Goal: Information Seeking & Learning: Learn about a topic

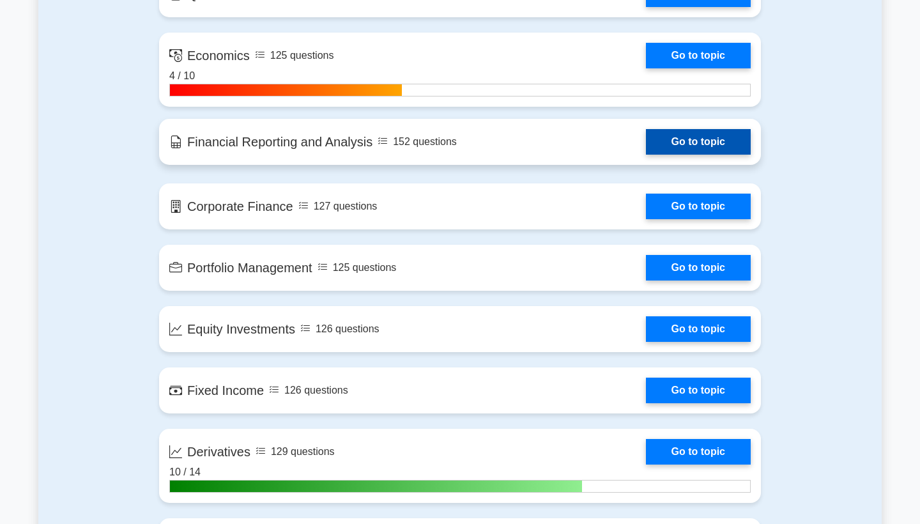
scroll to position [909, 0]
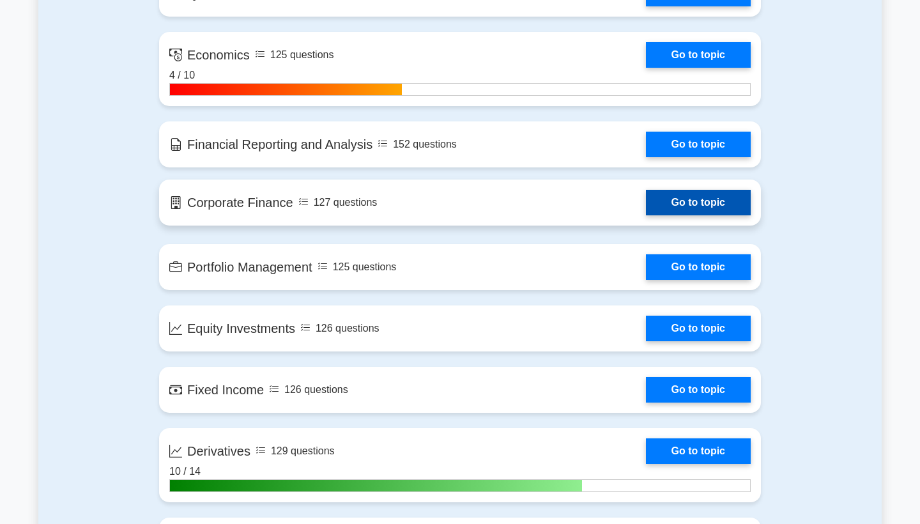
click at [713, 208] on link "Go to topic" at bounding box center [698, 203] width 105 height 26
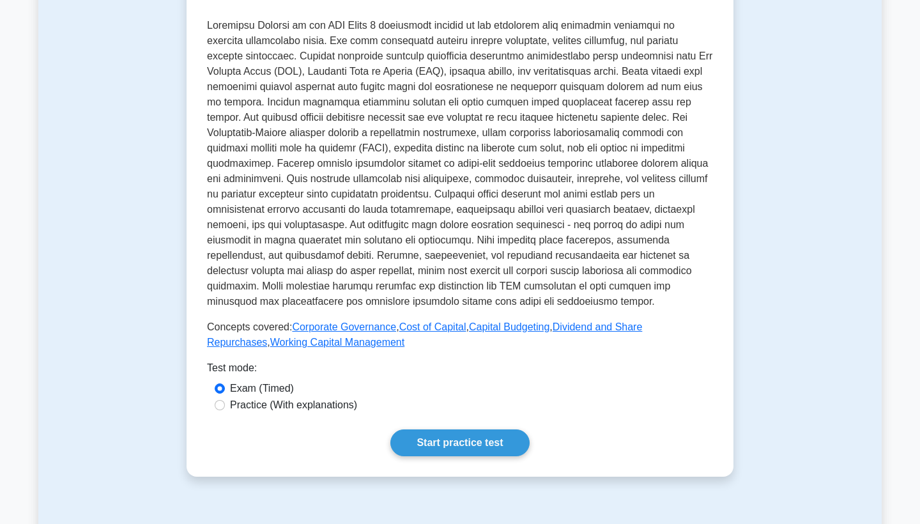
scroll to position [635, 0]
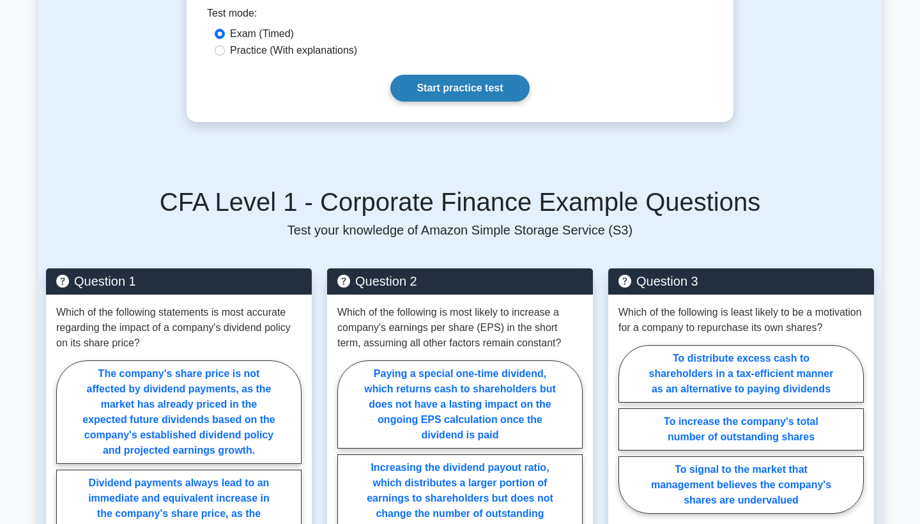
click at [486, 79] on link "Start practice test" at bounding box center [460, 88] width 139 height 27
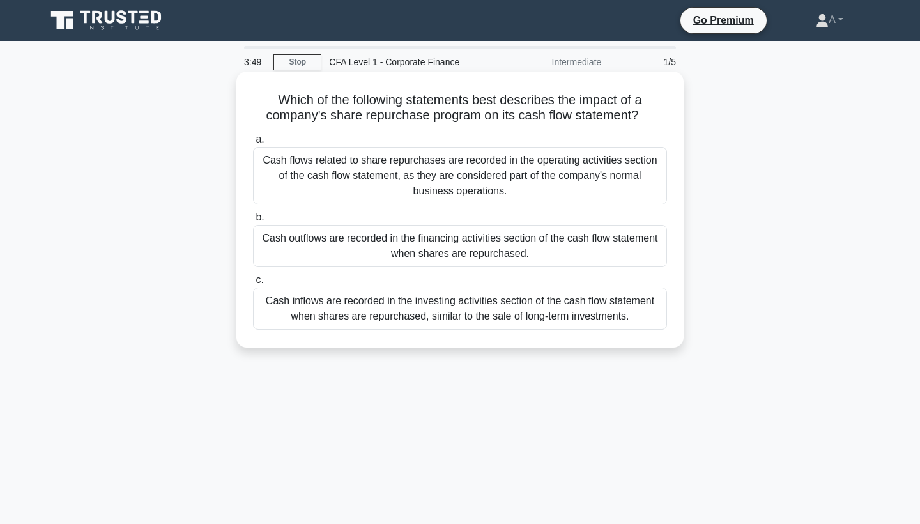
click at [485, 308] on div "Cash inflows are recorded in the investing activities section of the cash flow …" at bounding box center [460, 309] width 414 height 42
click at [253, 284] on input "c. Cash inflows are recorded in the investing activities section of the cash fl…" at bounding box center [253, 280] width 0 height 8
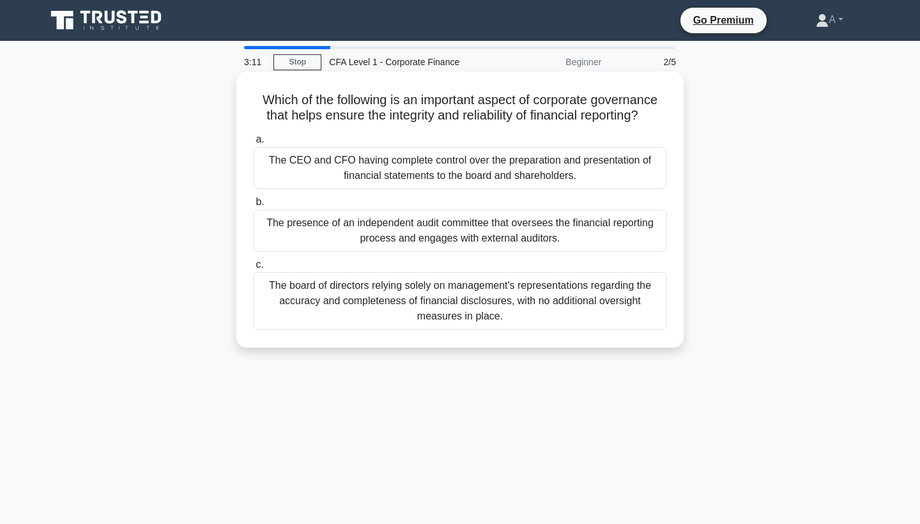
click at [598, 252] on div "The presence of an independent audit committee that oversees the financial repo…" at bounding box center [460, 231] width 414 height 42
click at [253, 206] on input "b. The presence of an independent audit committee that oversees the financial r…" at bounding box center [253, 202] width 0 height 8
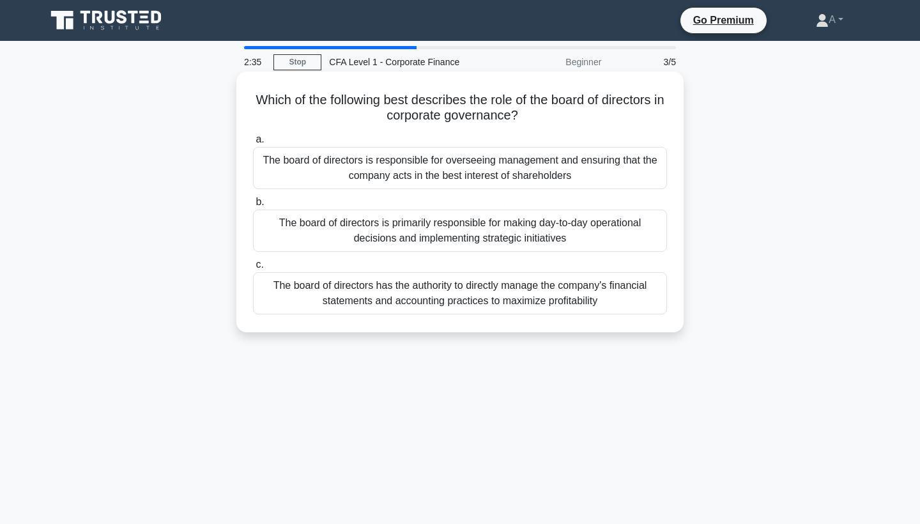
click at [557, 157] on div "The board of directors is responsible for overseeing management and ensuring th…" at bounding box center [460, 168] width 414 height 42
click at [253, 144] on input "a. The board of directors is responsible for overseeing management and ensuring…" at bounding box center [253, 139] width 0 height 8
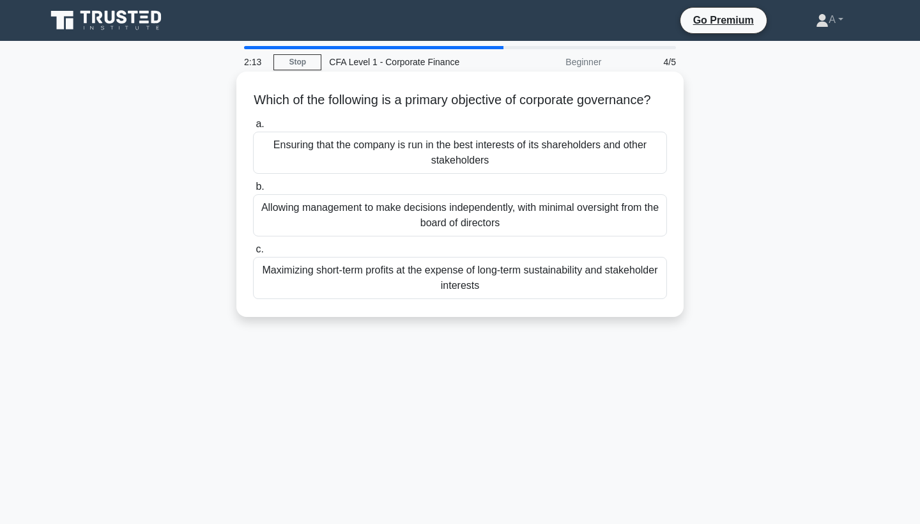
click at [511, 170] on div "Ensuring that the company is run in the best interests of its shareholders and …" at bounding box center [460, 153] width 414 height 42
click at [253, 128] on input "a. Ensuring that the company is run in the best interests of its shareholders a…" at bounding box center [253, 124] width 0 height 8
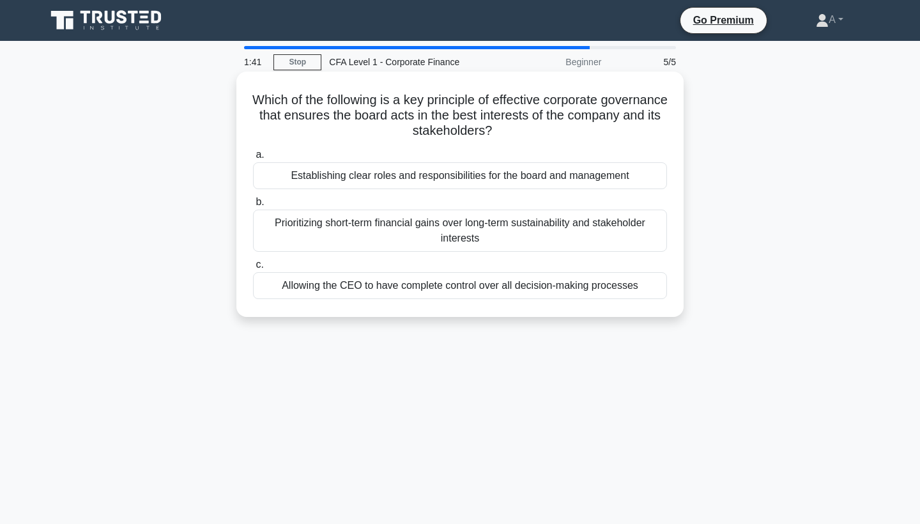
click at [504, 170] on div "Establishing clear roles and responsibilities for the board and management" at bounding box center [460, 175] width 414 height 27
click at [253, 159] on input "a. Establishing clear roles and responsibilities for the board and management" at bounding box center [253, 155] width 0 height 8
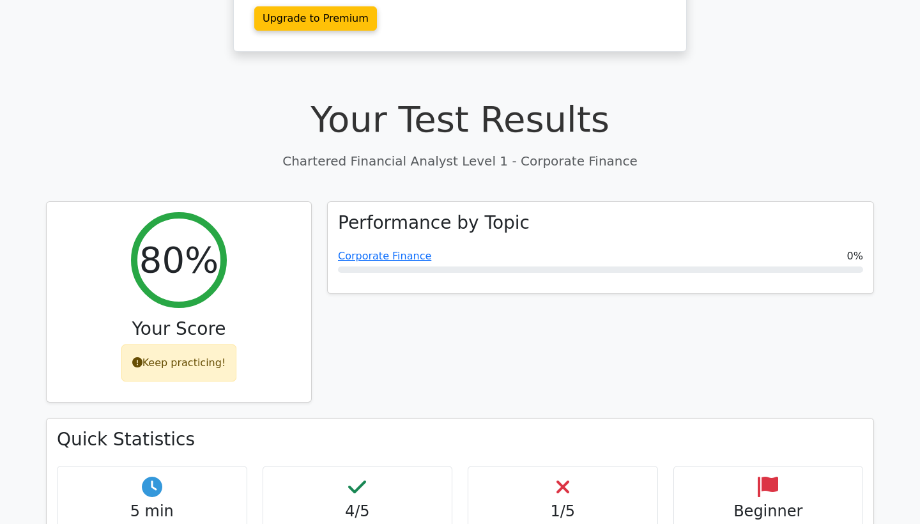
scroll to position [284, 0]
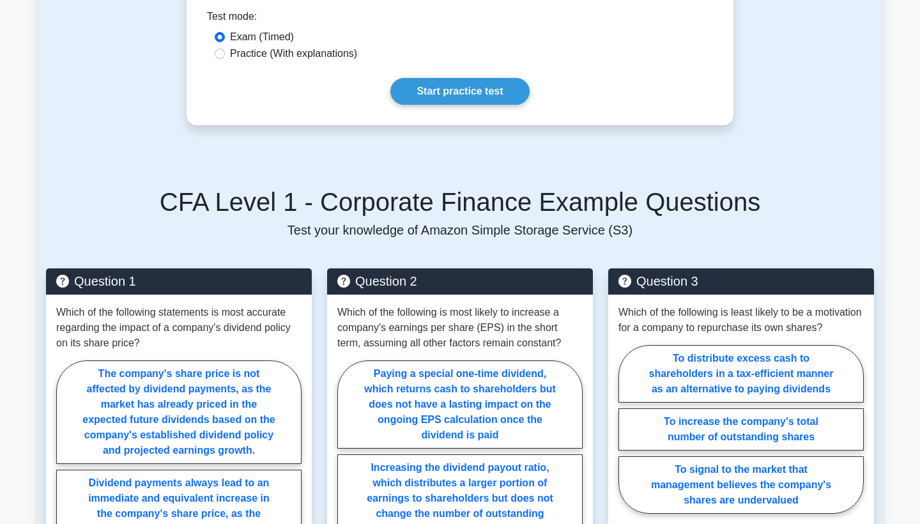
scroll to position [635, 0]
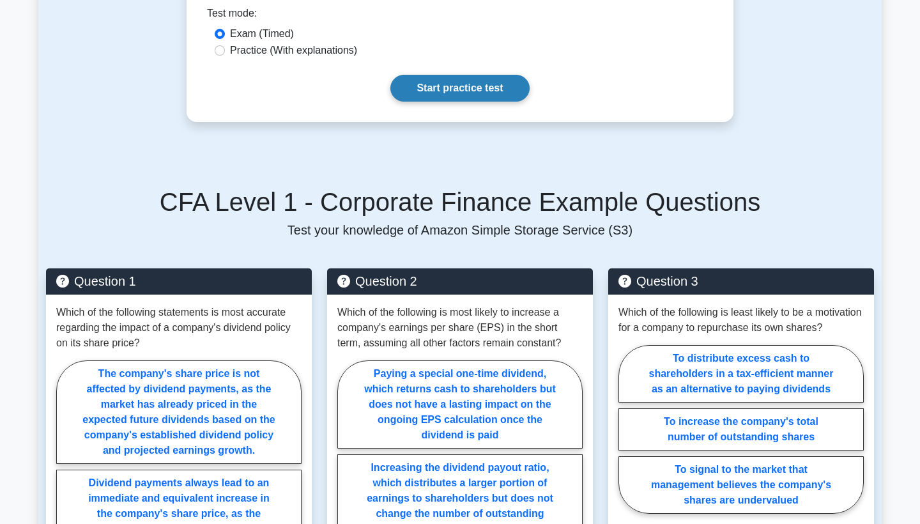
click at [463, 95] on link "Start practice test" at bounding box center [460, 88] width 139 height 27
click at [429, 100] on link "Start practice test" at bounding box center [460, 88] width 139 height 27
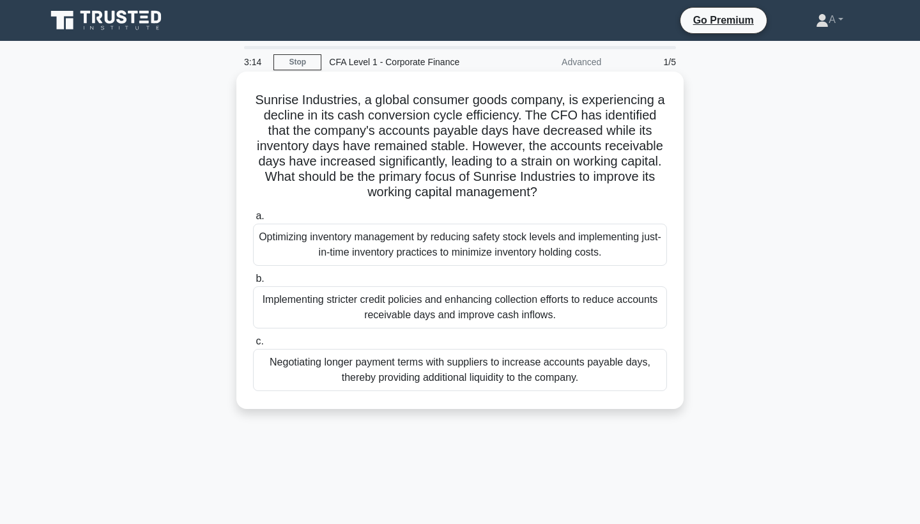
click at [526, 292] on div "Implementing stricter credit policies and enhancing collection efforts to reduc…" at bounding box center [460, 307] width 414 height 42
click at [253, 283] on input "b. Implementing stricter credit policies and enhancing collection efforts to re…" at bounding box center [253, 279] width 0 height 8
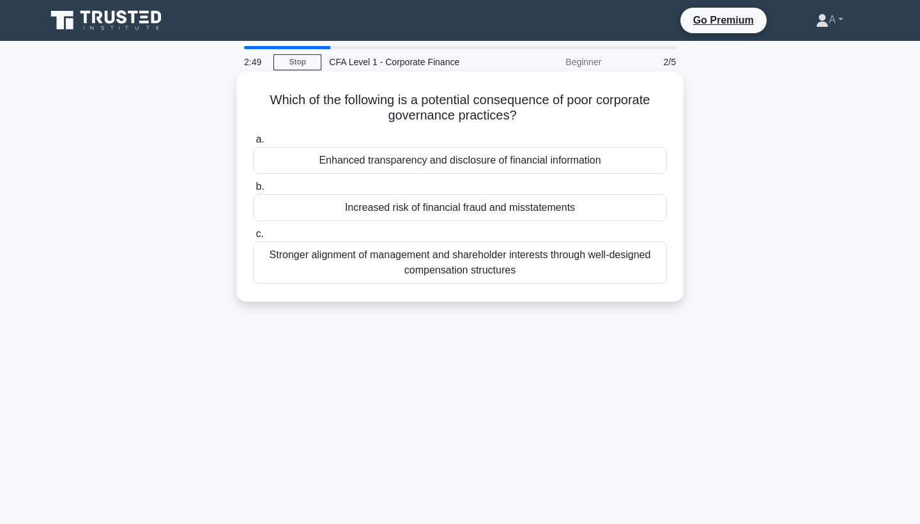
click at [497, 212] on div "Increased risk of financial fraud and misstatements" at bounding box center [460, 207] width 414 height 27
click at [253, 191] on input "b. Increased risk of financial fraud and misstatements" at bounding box center [253, 187] width 0 height 8
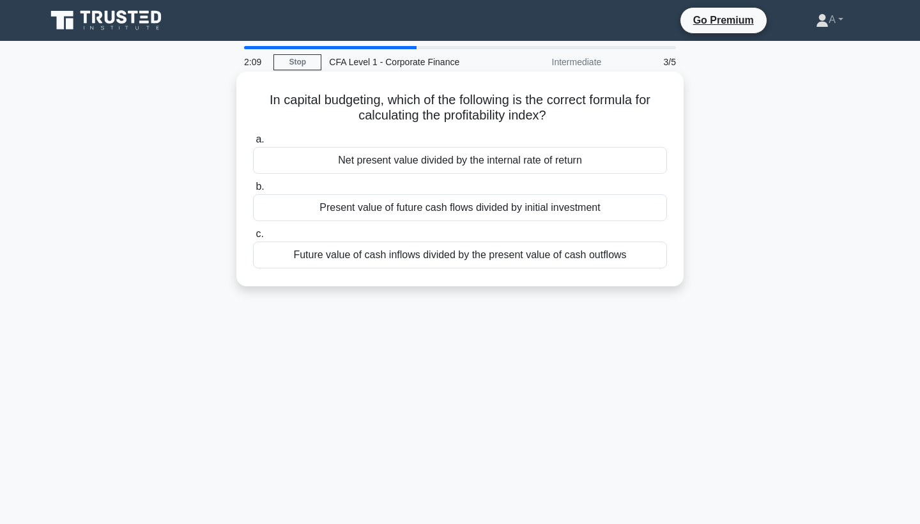
click at [564, 202] on div "Present value of future cash flows divided by initial investment" at bounding box center [460, 207] width 414 height 27
click at [253, 191] on input "b. Present value of future cash flows divided by initial investment" at bounding box center [253, 187] width 0 height 8
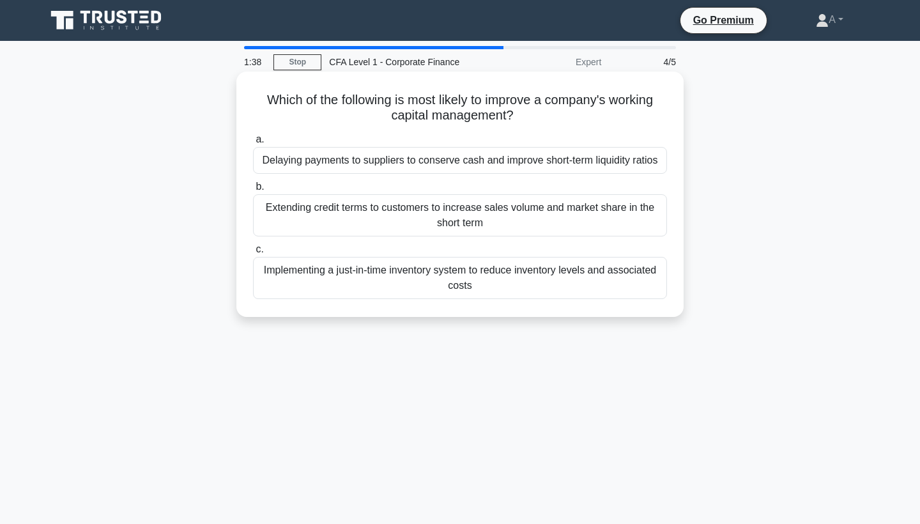
click at [531, 283] on div "Implementing a just-in-time inventory system to reduce inventory levels and ass…" at bounding box center [460, 278] width 414 height 42
click at [253, 254] on input "c. Implementing a just-in-time inventory system to reduce inventory levels and …" at bounding box center [253, 249] width 0 height 8
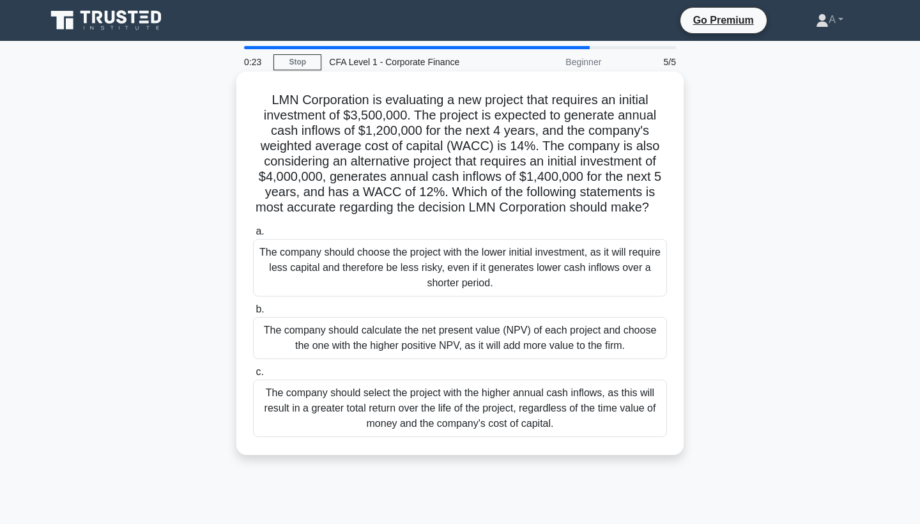
click at [461, 344] on div "The company should calculate the net present value (NPV) of each project and ch…" at bounding box center [460, 338] width 414 height 42
click at [253, 314] on input "b. The company should calculate the net present value (NPV) of each project and…" at bounding box center [253, 310] width 0 height 8
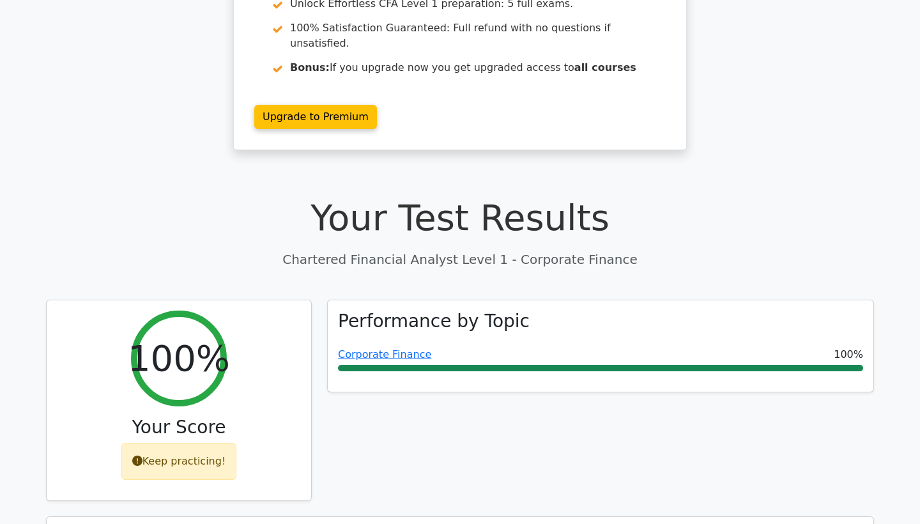
scroll to position [187, 0]
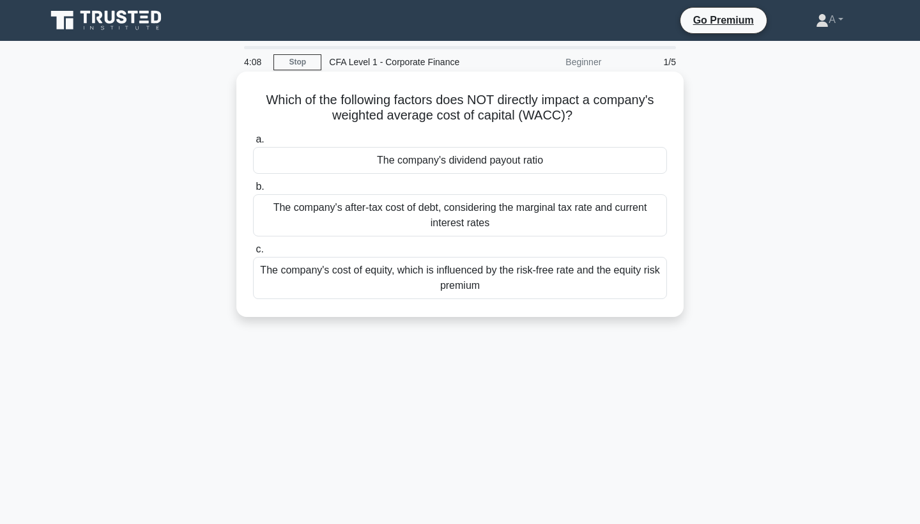
click at [408, 154] on div "The company's dividend payout ratio" at bounding box center [460, 160] width 414 height 27
click at [253, 144] on input "a. The company's dividend payout ratio" at bounding box center [253, 139] width 0 height 8
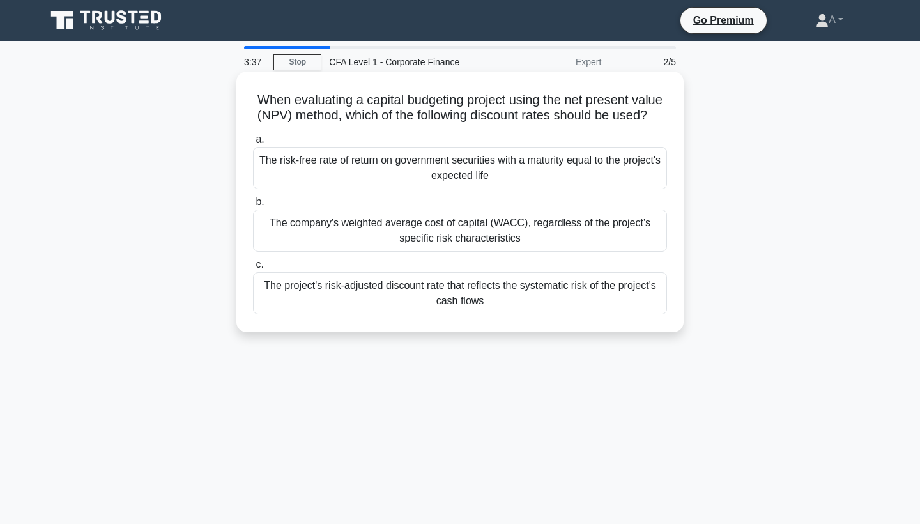
click at [516, 297] on div "The project's risk-adjusted discount rate that reflects the systematic risk of …" at bounding box center [460, 293] width 414 height 42
click at [253, 269] on input "c. The project's risk-adjusted discount rate that reflects the systematic risk …" at bounding box center [253, 265] width 0 height 8
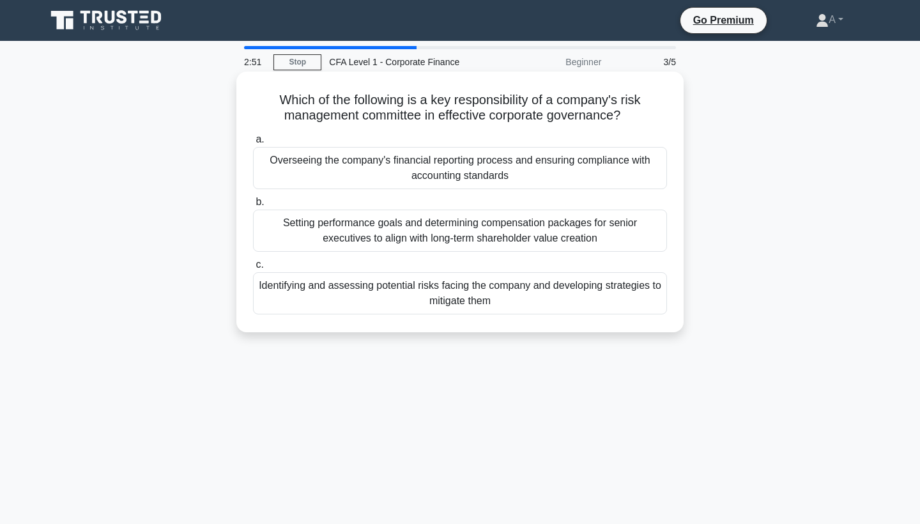
click at [455, 302] on div "Identifying and assessing potential risks facing the company and developing str…" at bounding box center [460, 293] width 414 height 42
click at [253, 269] on input "c. Identifying and assessing potential risks facing the company and developing …" at bounding box center [253, 265] width 0 height 8
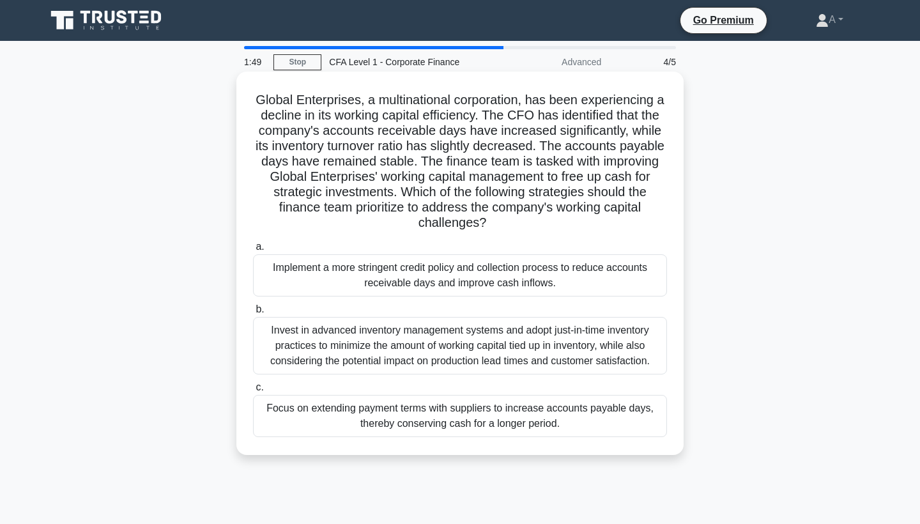
click at [409, 325] on div "Invest in advanced inventory management systems and adopt just-in-time inventor…" at bounding box center [460, 346] width 414 height 58
click at [253, 314] on input "b. Invest in advanced inventory management systems and adopt just-in-time inven…" at bounding box center [253, 310] width 0 height 8
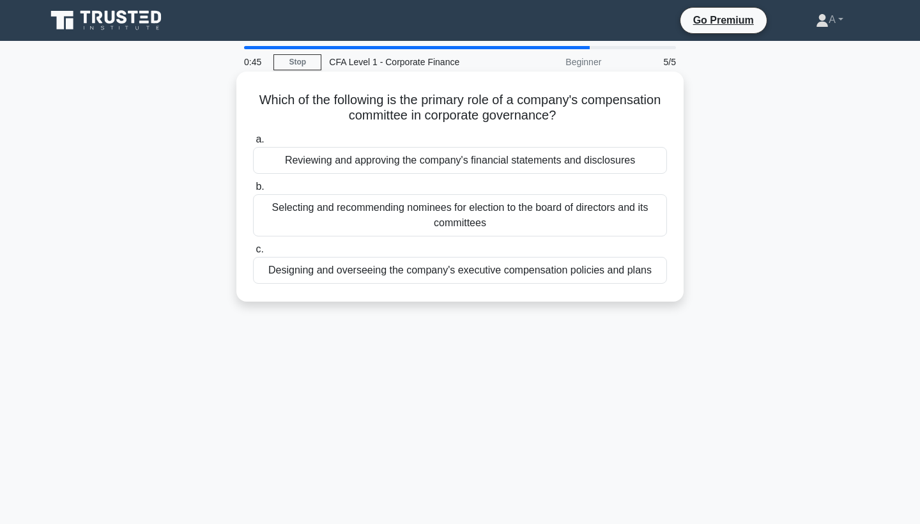
click at [530, 156] on div "Reviewing and approving the company's financial statements and disclosures" at bounding box center [460, 160] width 414 height 27
click at [253, 144] on input "a. Reviewing and approving the company's financial statements and disclosures" at bounding box center [253, 139] width 0 height 8
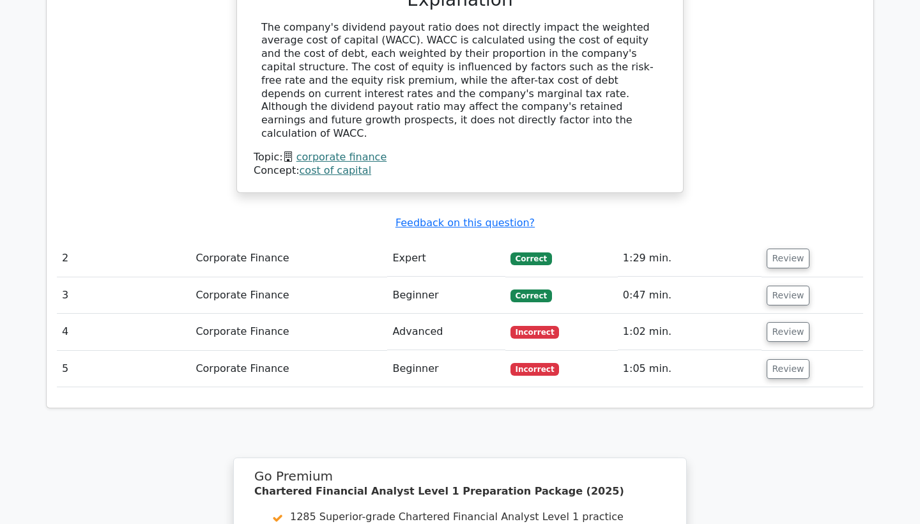
scroll to position [1241, 0]
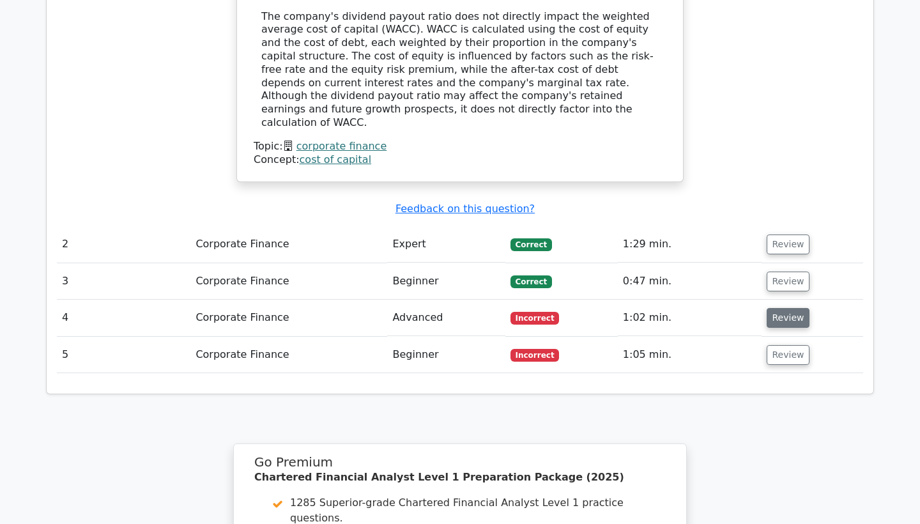
click at [776, 308] on button "Review" at bounding box center [788, 318] width 43 height 20
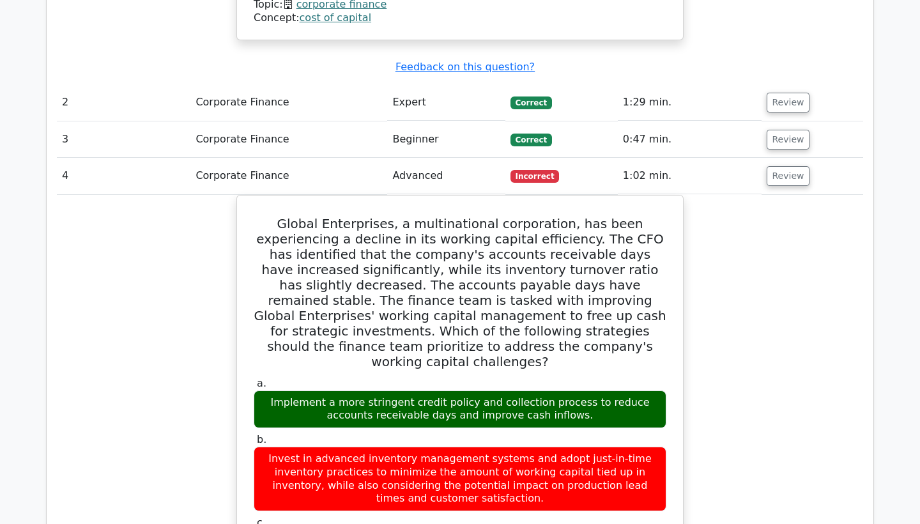
scroll to position [1383, 0]
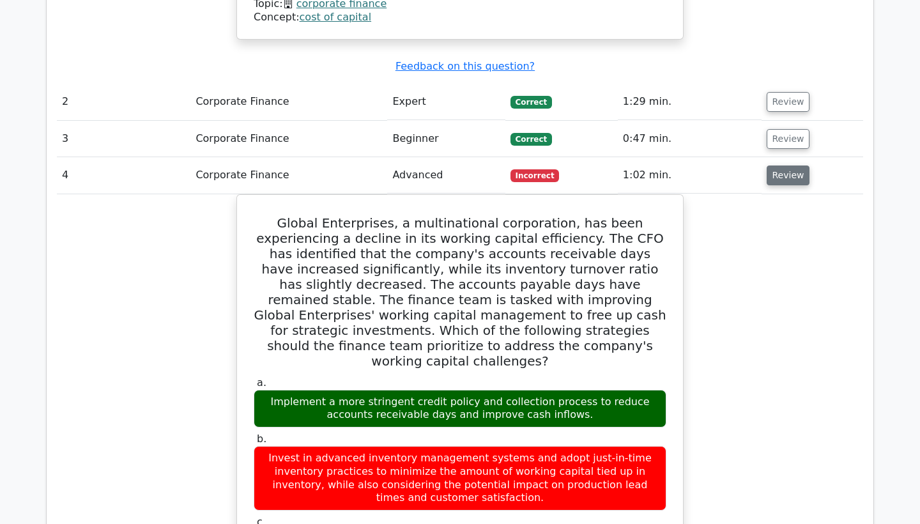
click at [778, 166] on button "Review" at bounding box center [788, 176] width 43 height 20
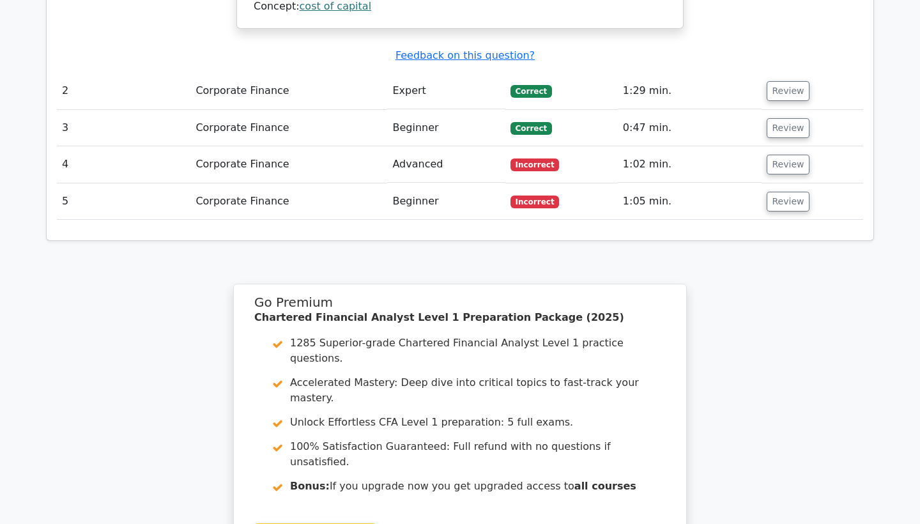
scroll to position [1435, 0]
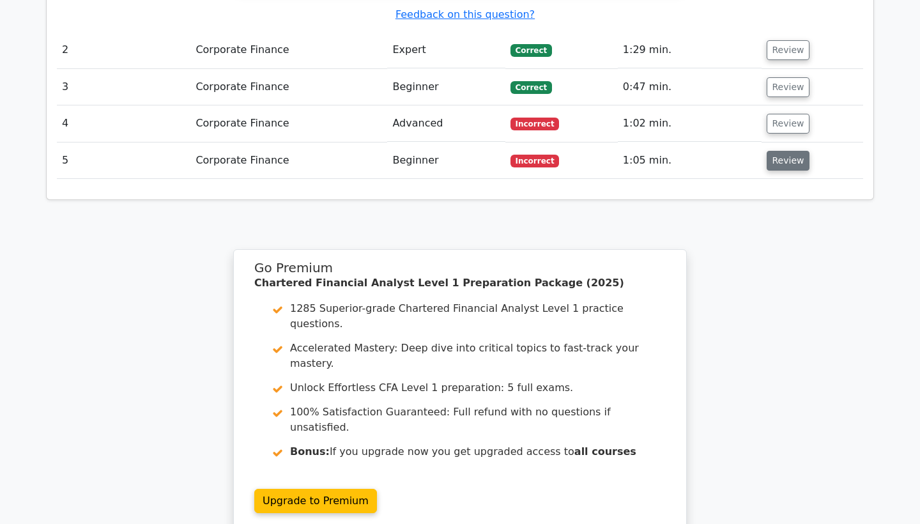
click at [789, 151] on button "Review" at bounding box center [788, 161] width 43 height 20
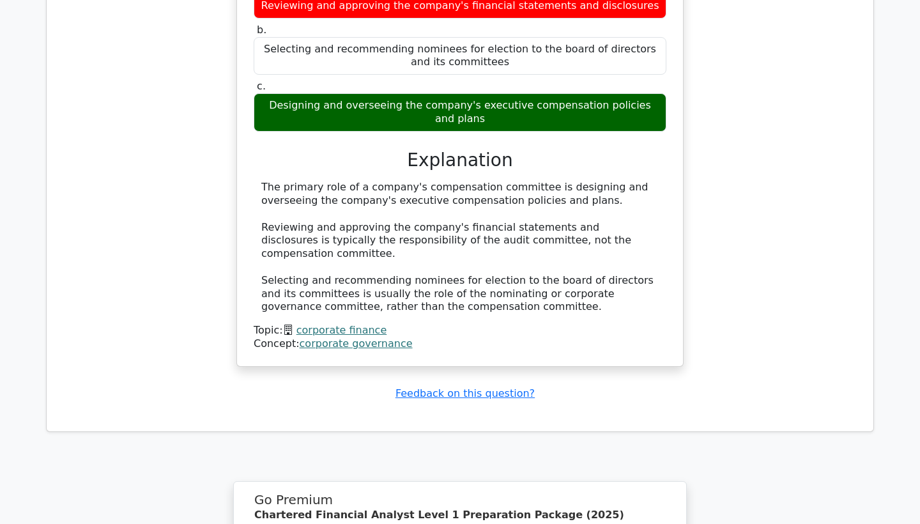
scroll to position [1602, 0]
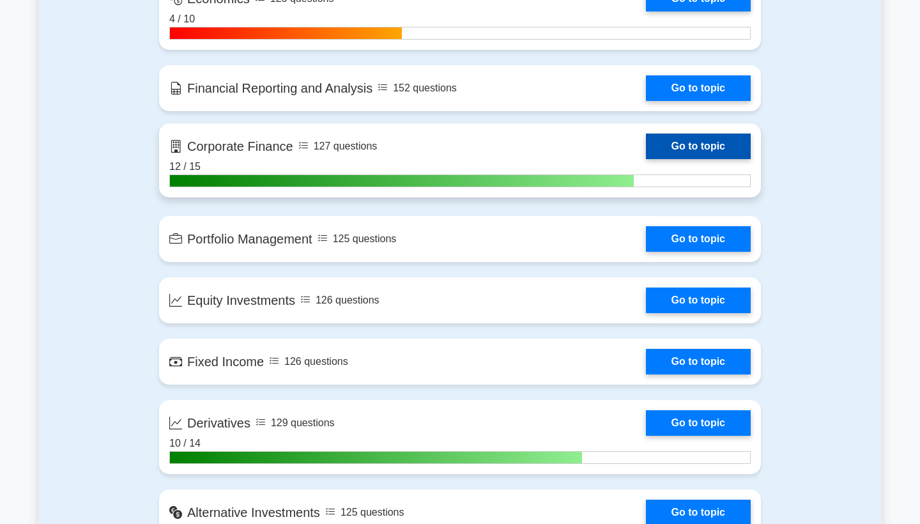
scroll to position [952, 0]
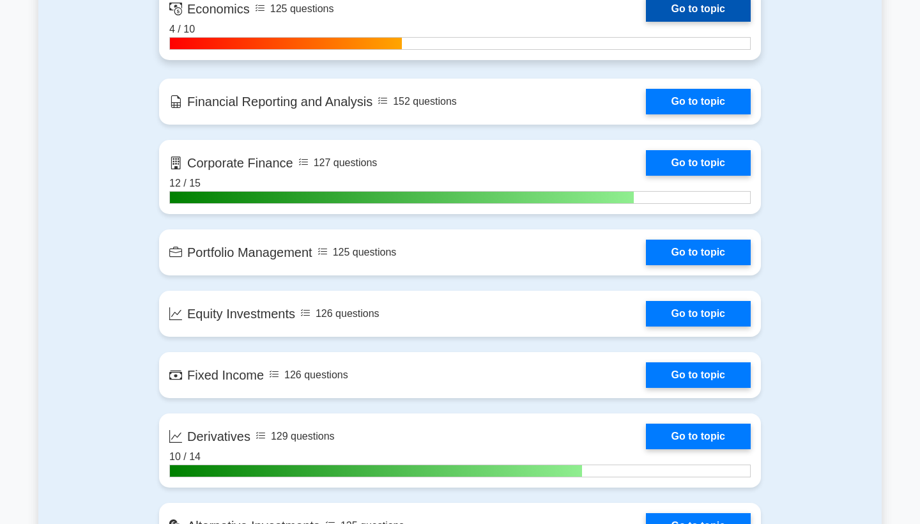
click at [745, 362] on link "Go to topic" at bounding box center [698, 375] width 105 height 26
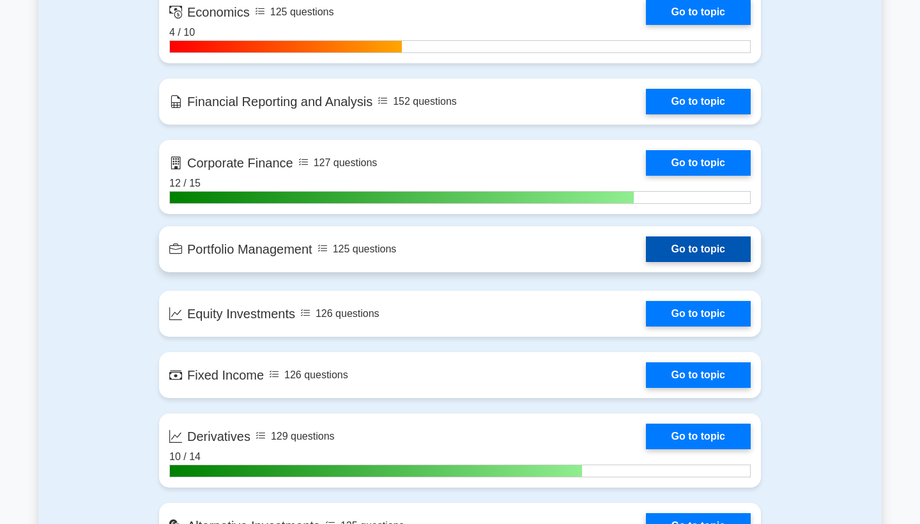
click at [661, 259] on link "Go to topic" at bounding box center [698, 249] width 105 height 26
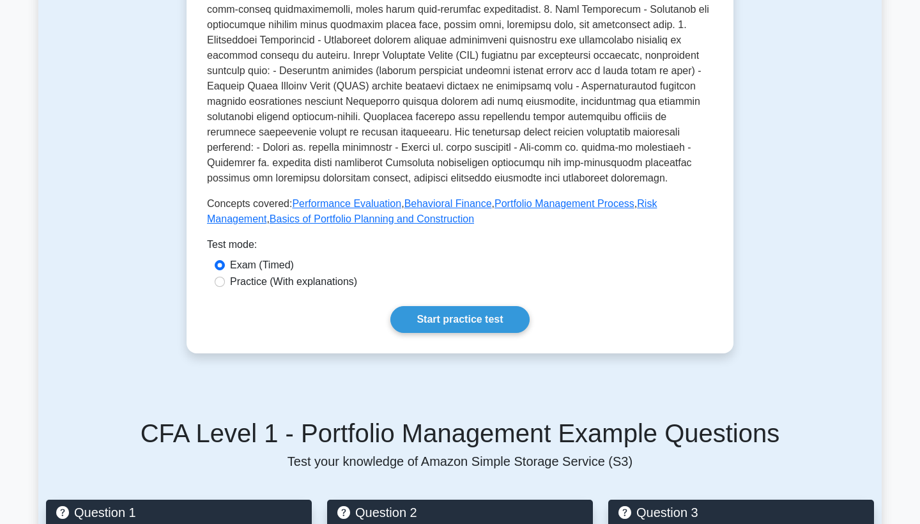
scroll to position [448, 0]
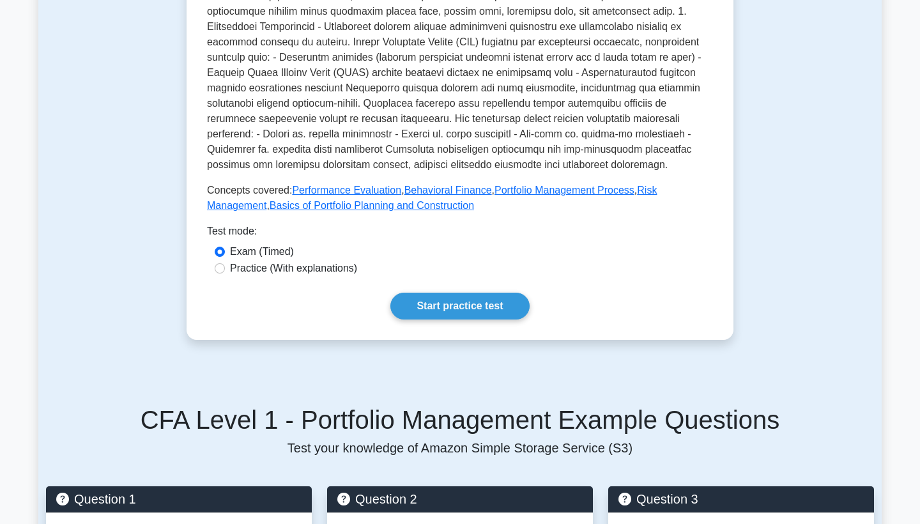
click at [493, 290] on div "Portfolio Management Covers portfolio planning, construction, and revision, as …" at bounding box center [460, 8] width 506 height 623
click at [482, 311] on link "Start practice test" at bounding box center [460, 306] width 139 height 27
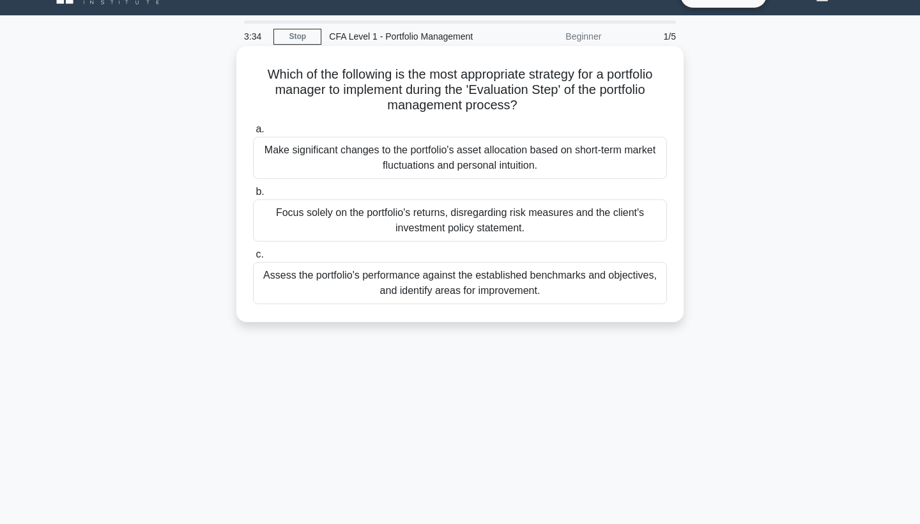
scroll to position [24, 0]
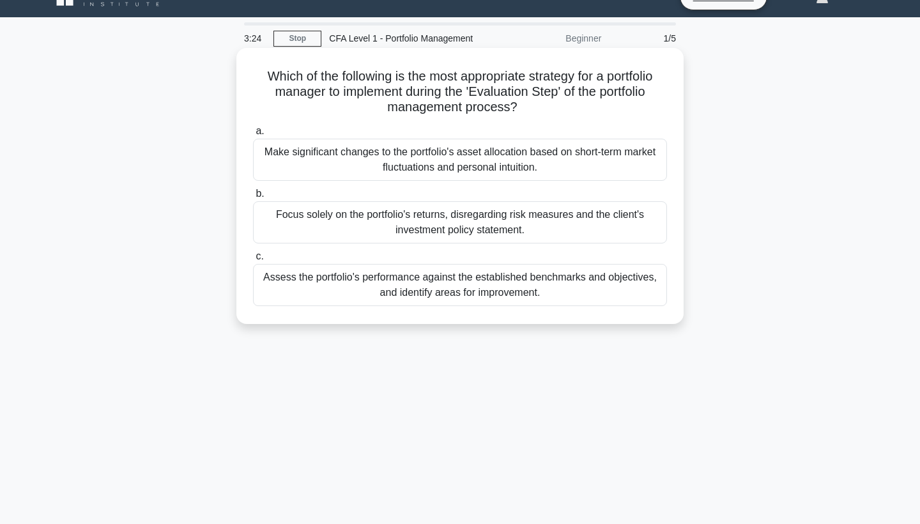
click at [343, 284] on div "Assess the portfolio's performance against the established benchmarks and objec…" at bounding box center [460, 285] width 414 height 42
click at [253, 261] on input "c. Assess the portfolio's performance against the established benchmarks and ob…" at bounding box center [253, 256] width 0 height 8
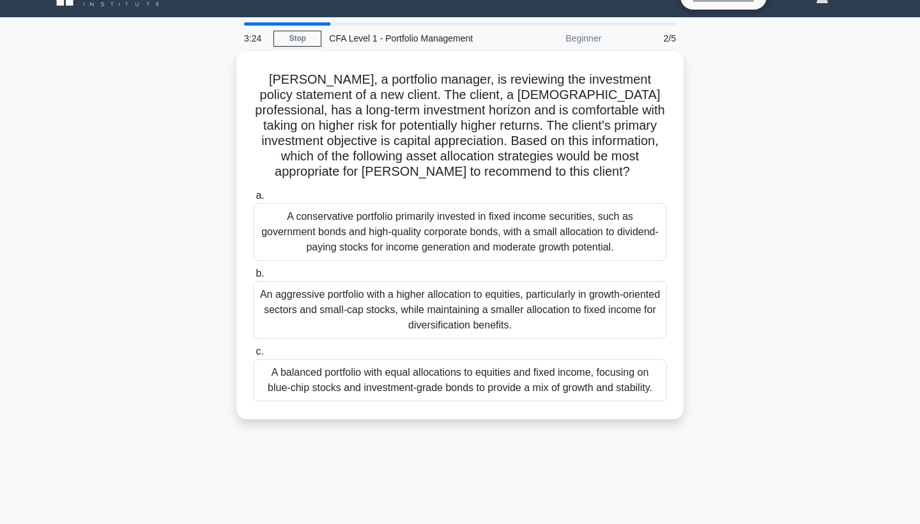
scroll to position [0, 0]
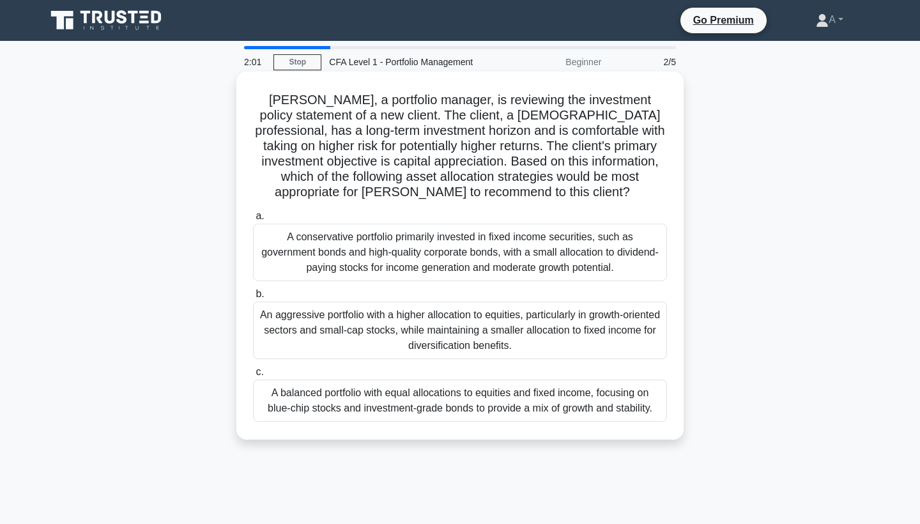
click at [344, 333] on div "An aggressive portfolio with a higher allocation to equities, particularly in g…" at bounding box center [460, 331] width 414 height 58
click at [253, 298] on input "b. An aggressive portfolio with a higher allocation to equities, particularly i…" at bounding box center [253, 294] width 0 height 8
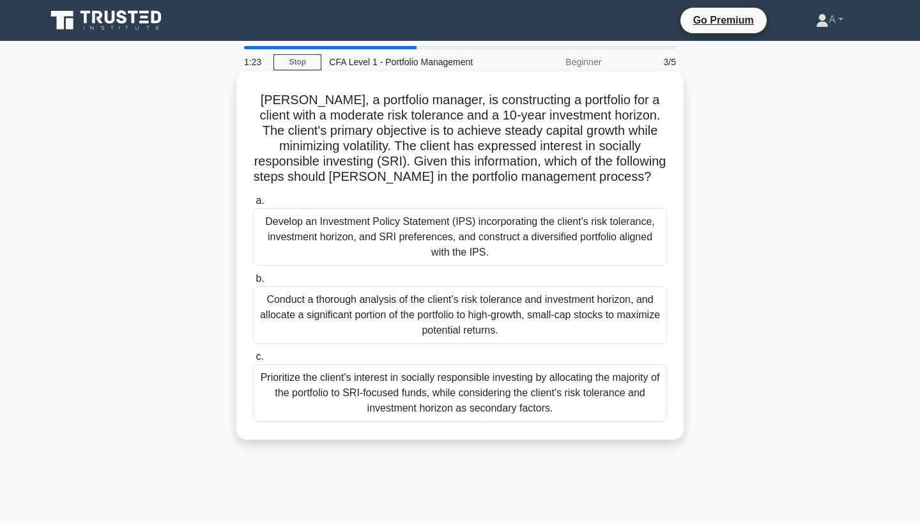
click at [321, 231] on div "Develop an Investment Policy Statement (IPS) incorporating the client's risk to…" at bounding box center [460, 237] width 414 height 58
click at [253, 205] on input "a. Develop an Investment Policy Statement (IPS) incorporating the client's risk…" at bounding box center [253, 201] width 0 height 8
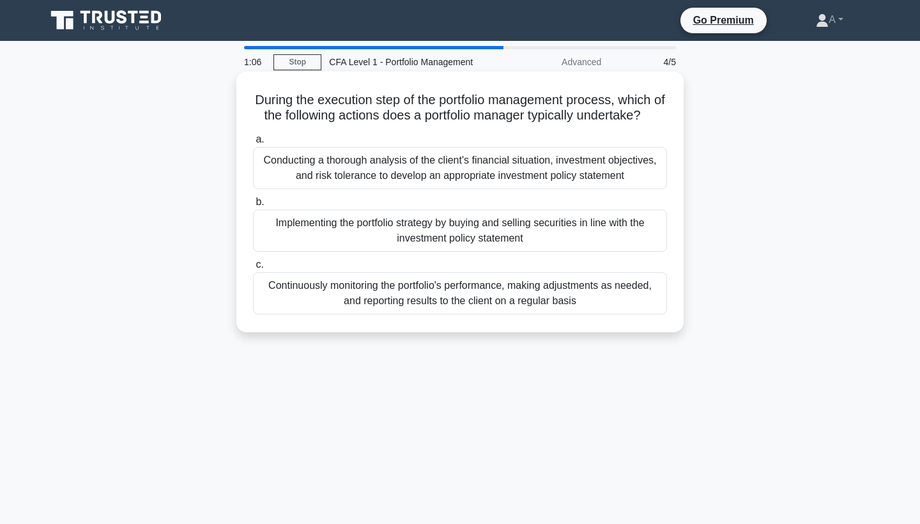
click at [309, 217] on div "Implementing the portfolio strategy by buying and selling securities in line wi…" at bounding box center [460, 231] width 414 height 42
click at [253, 206] on input "b. Implementing the portfolio strategy by buying and selling securities in line…" at bounding box center [253, 202] width 0 height 8
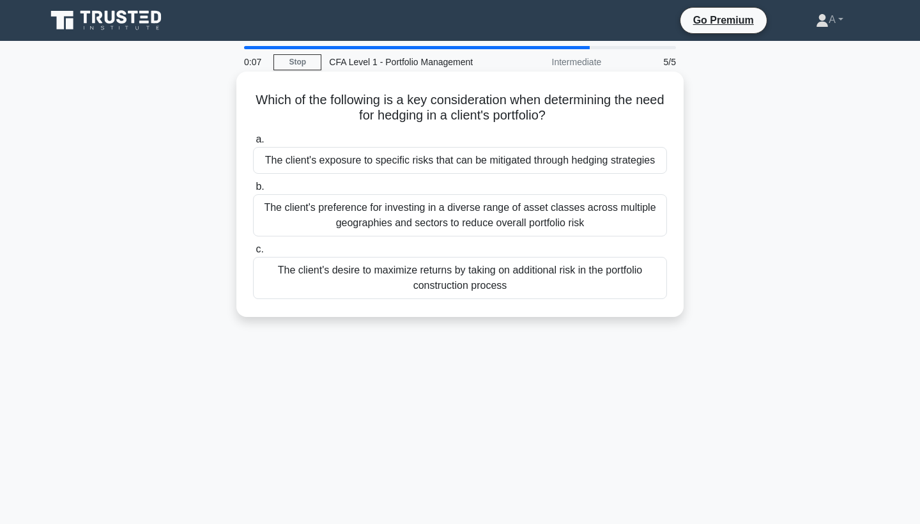
click at [321, 162] on div "The client's exposure to specific risks that can be mitigated through hedging s…" at bounding box center [460, 160] width 414 height 27
click at [253, 144] on input "a. The client's exposure to specific risks that can be mitigated through hedgin…" at bounding box center [253, 139] width 0 height 8
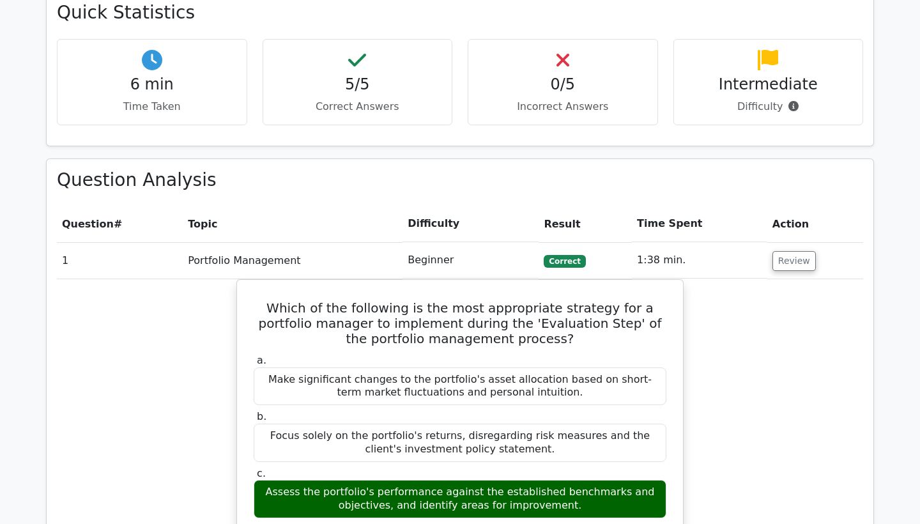
scroll to position [712, 0]
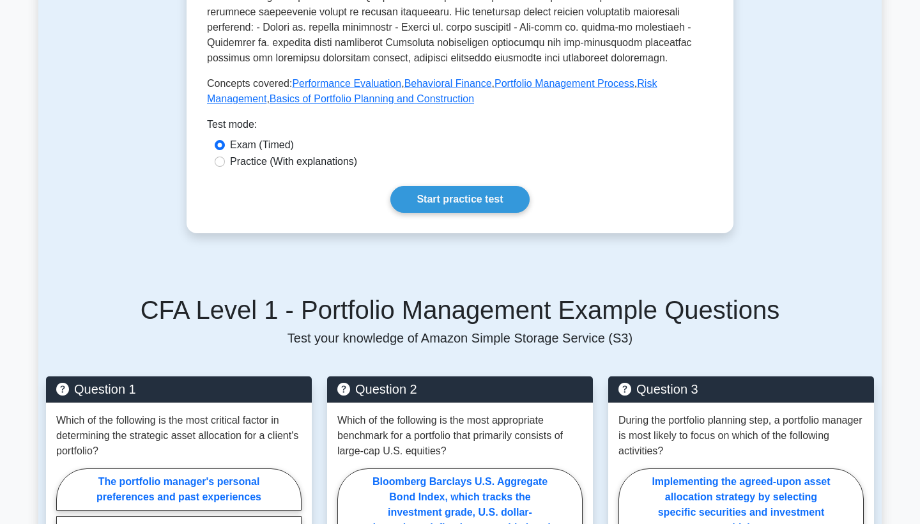
scroll to position [557, 0]
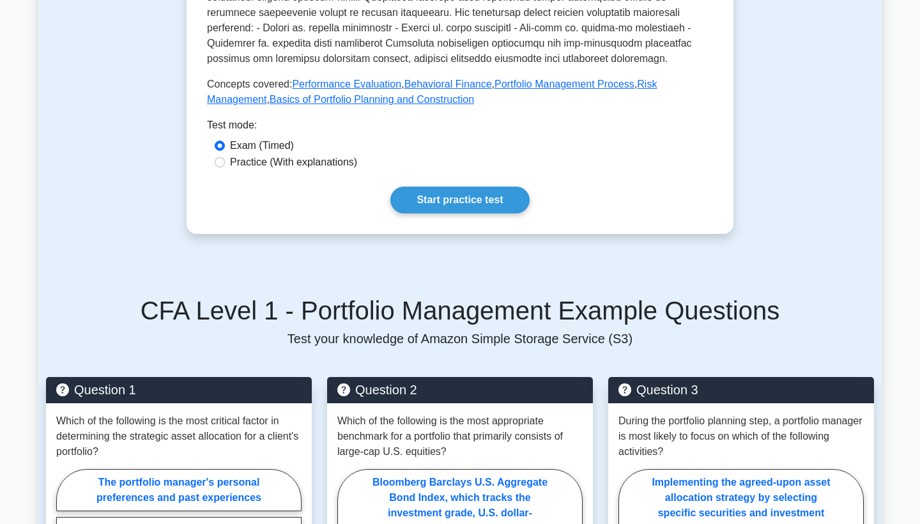
click at [345, 355] on div "CFA Level 1 - Portfolio Management Example Questions Test your knowledge of Ama…" at bounding box center [460, 525] width 844 height 520
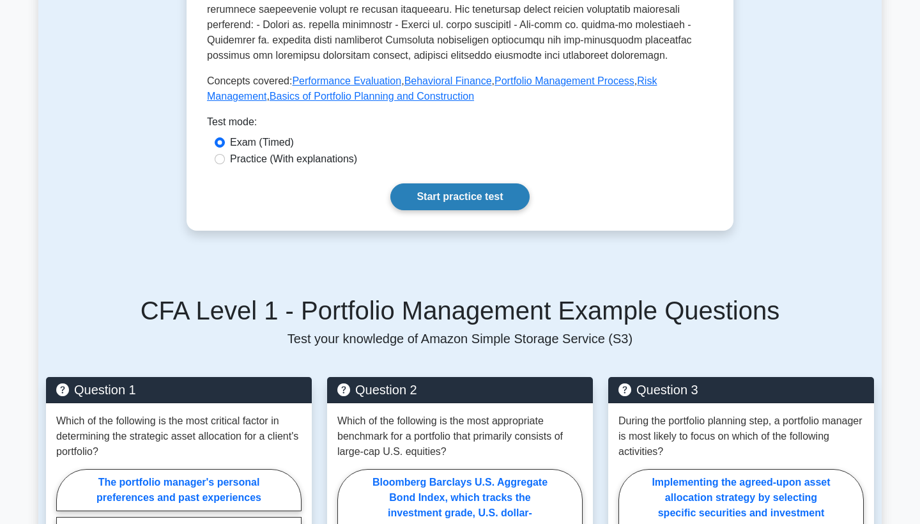
click at [406, 196] on link "Start practice test" at bounding box center [460, 196] width 139 height 27
